Goal: Information Seeking & Learning: Understand process/instructions

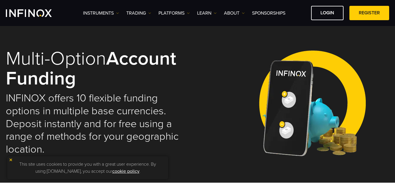
select select "***"
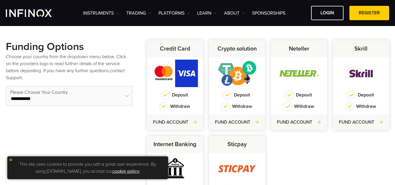
click at [78, 137] on div "**********" at bounding box center [69, 135] width 127 height 191
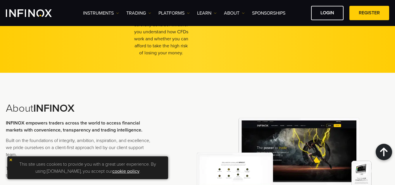
scroll to position [1199, 0]
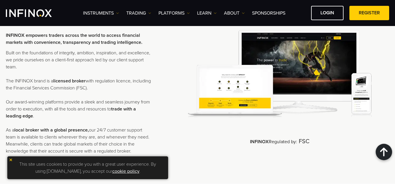
drag, startPoint x: 10, startPoint y: 160, endPoint x: 13, endPoint y: 159, distance: 3.4
click at [11, 160] on img at bounding box center [11, 160] width 4 height 4
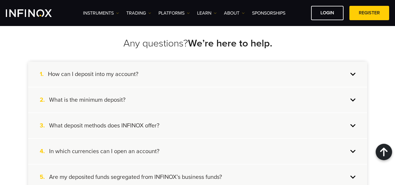
scroll to position [0, 0]
click at [122, 68] on div "1. How can I deposit into my account?" at bounding box center [197, 74] width 339 height 25
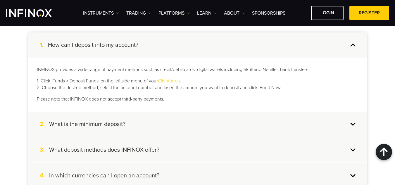
scroll to position [1433, 0]
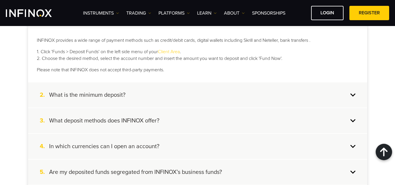
click at [149, 129] on div "3. What deposit methods does INFINOX offer?" at bounding box center [197, 121] width 339 height 25
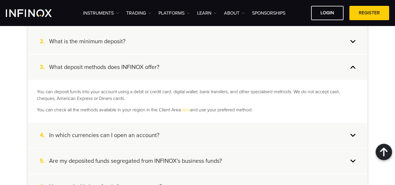
scroll to position [0, 0]
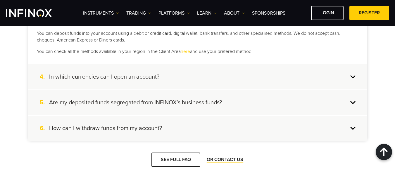
click at [170, 77] on div "4. In which currencies can I open an account?" at bounding box center [197, 76] width 339 height 25
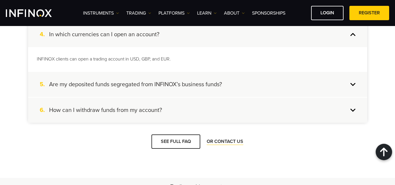
click at [150, 87] on h4 "Are my deposited funds segregated from INFINOX’s business funds?" at bounding box center [135, 85] width 173 height 8
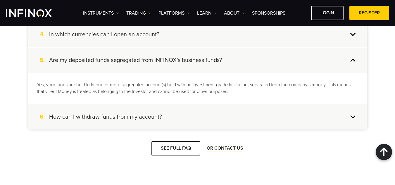
click at [154, 116] on h4 "How can I withdraw funds from my account?" at bounding box center [105, 117] width 113 height 8
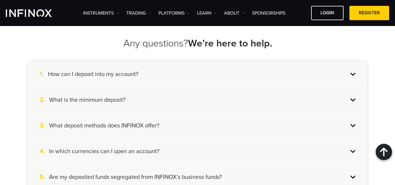
click at [126, 76] on h4 "How can I deposit into my account?" at bounding box center [93, 74] width 90 height 8
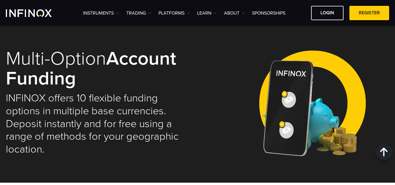
select select "***"
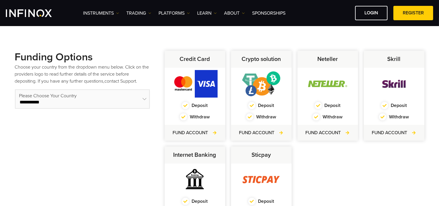
scroll to position [195, 0]
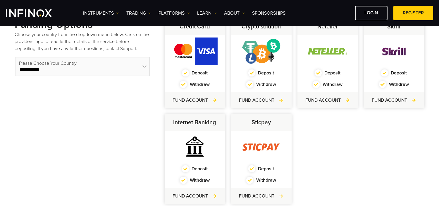
click at [311, 166] on div "Credit Card Deposit Withdraw FUND ACCOUNT Crypto solution Deposit Withdraw FUND…" at bounding box center [295, 113] width 266 height 191
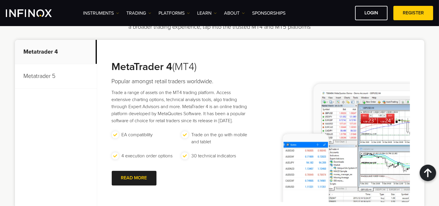
scroll to position [552, 0]
